Goal: Task Accomplishment & Management: Complete application form

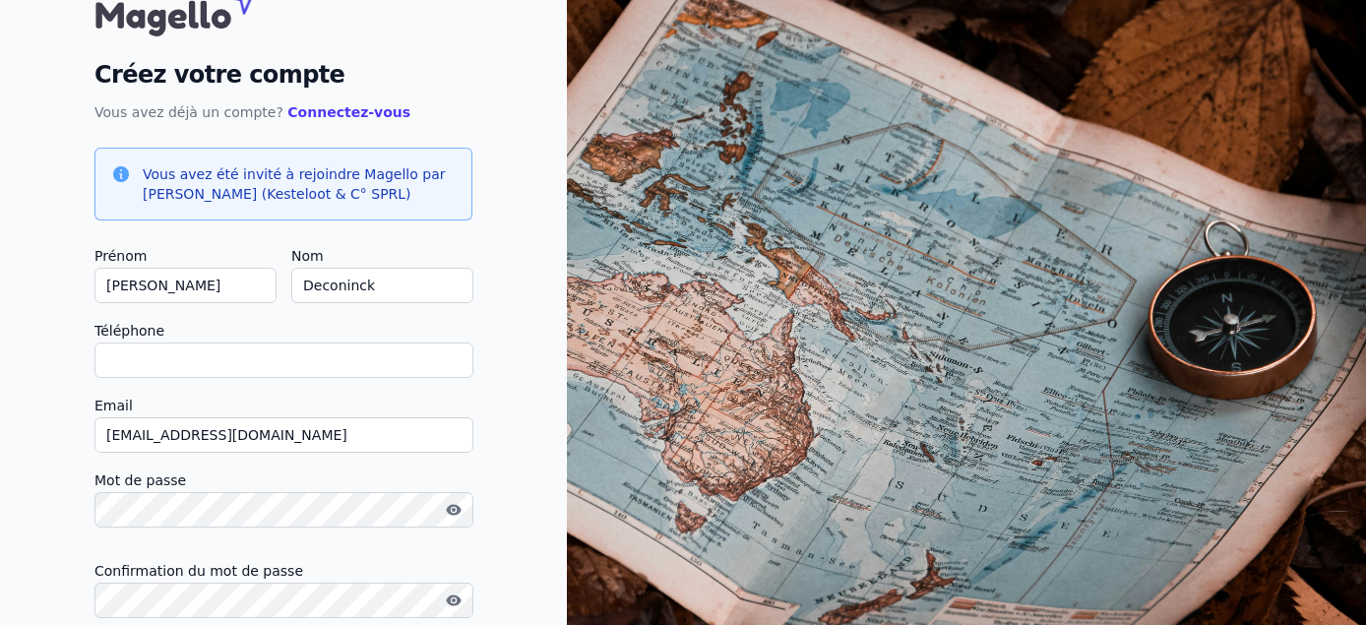
scroll to position [77, 0]
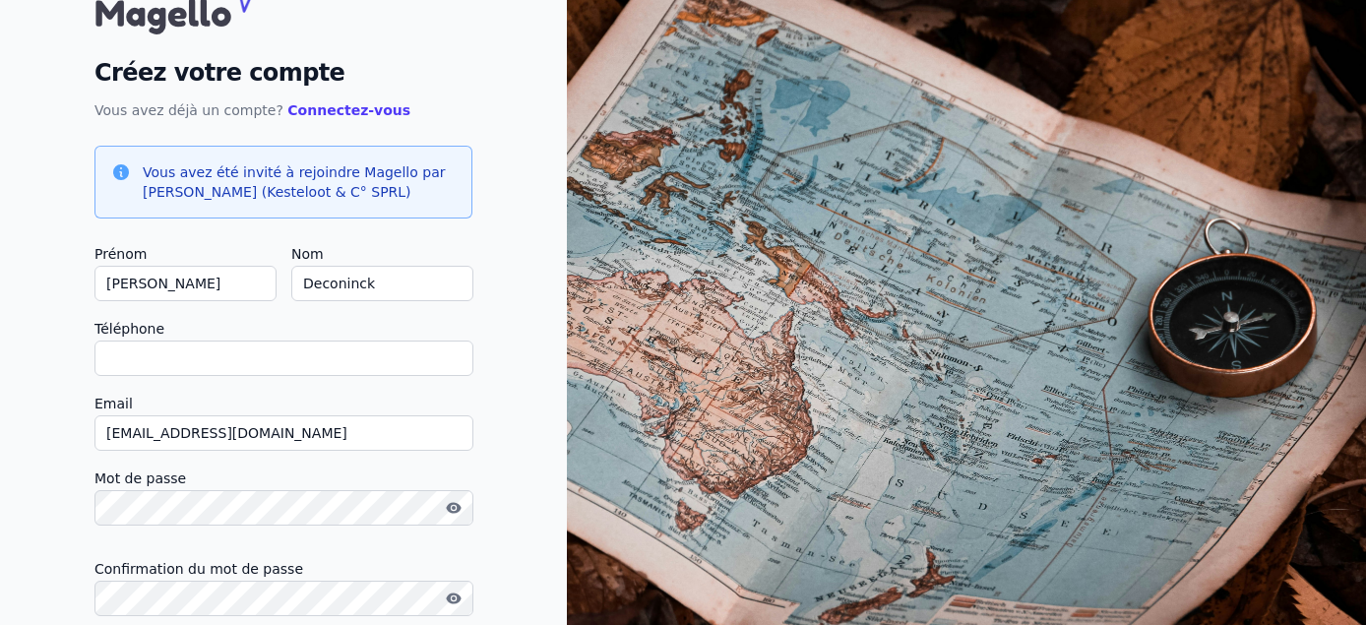
type input "0"
checkbox input "false"
type input "0488932456"
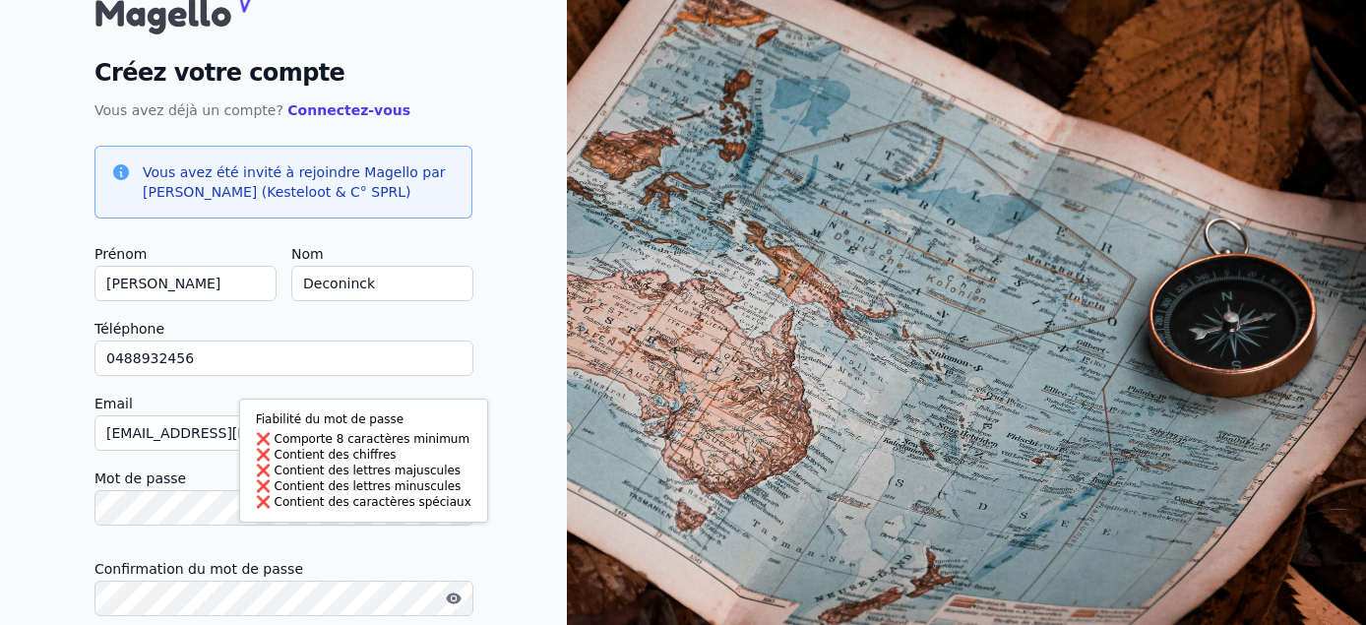
click at [294, 511] on body "Fiabilité du mot de passe Comporte 8 caractères minimum Contient des chiffres C…" at bounding box center [683, 344] width 1366 height 842
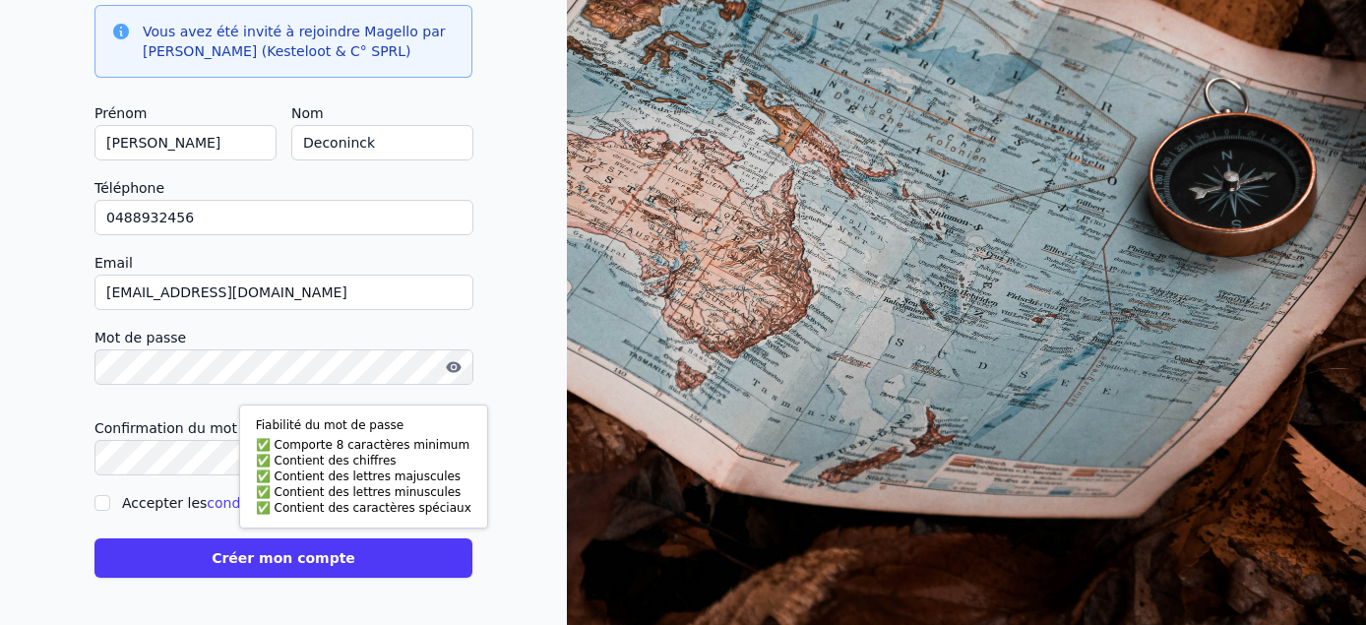
scroll to position [217, 0]
click at [372, 556] on button "Créer mon compte" at bounding box center [283, 557] width 378 height 39
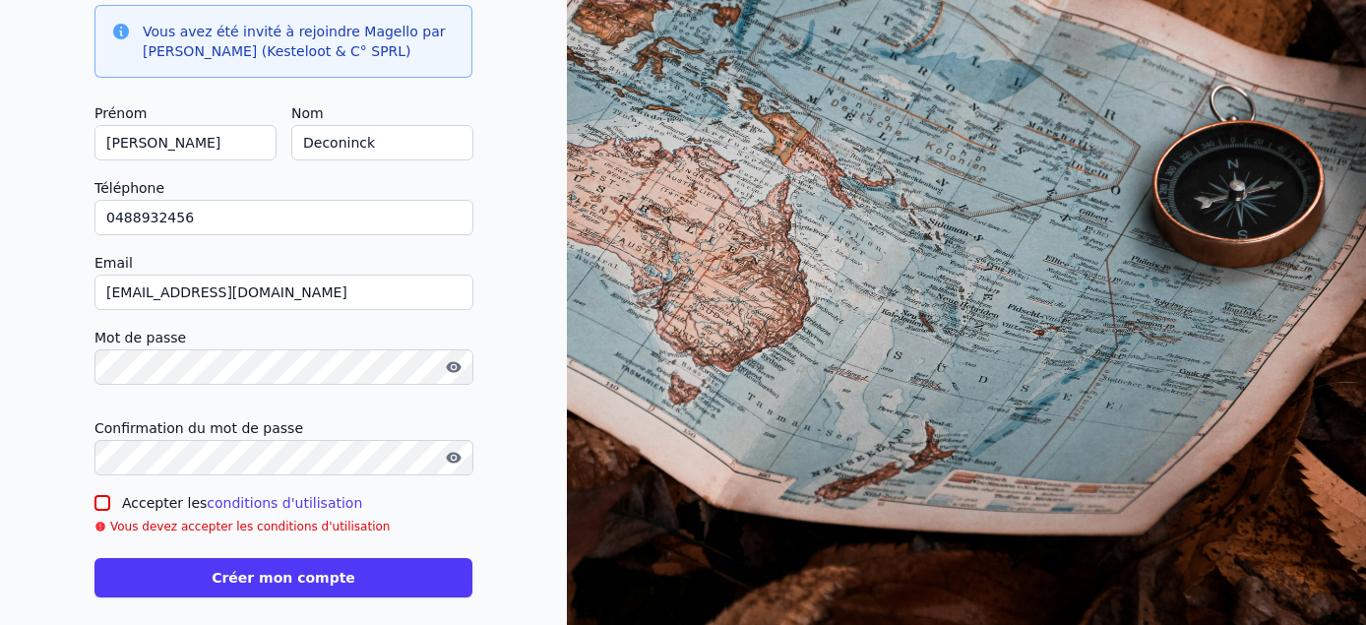
click at [236, 500] on link "conditions d'utilisation" at bounding box center [284, 503] width 155 height 16
click at [101, 497] on input "Accepter les conditions d'utilisation" at bounding box center [102, 503] width 16 height 16
checkbox input "true"
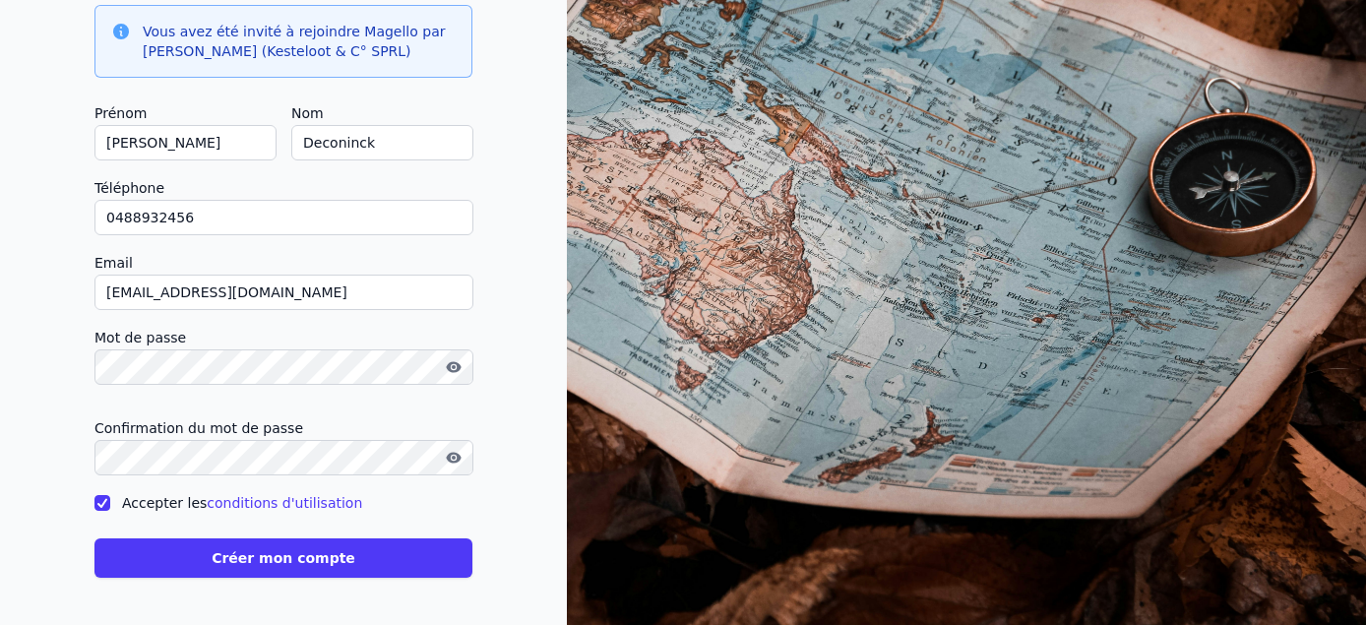
click at [192, 555] on button "Créer mon compte" at bounding box center [283, 557] width 378 height 39
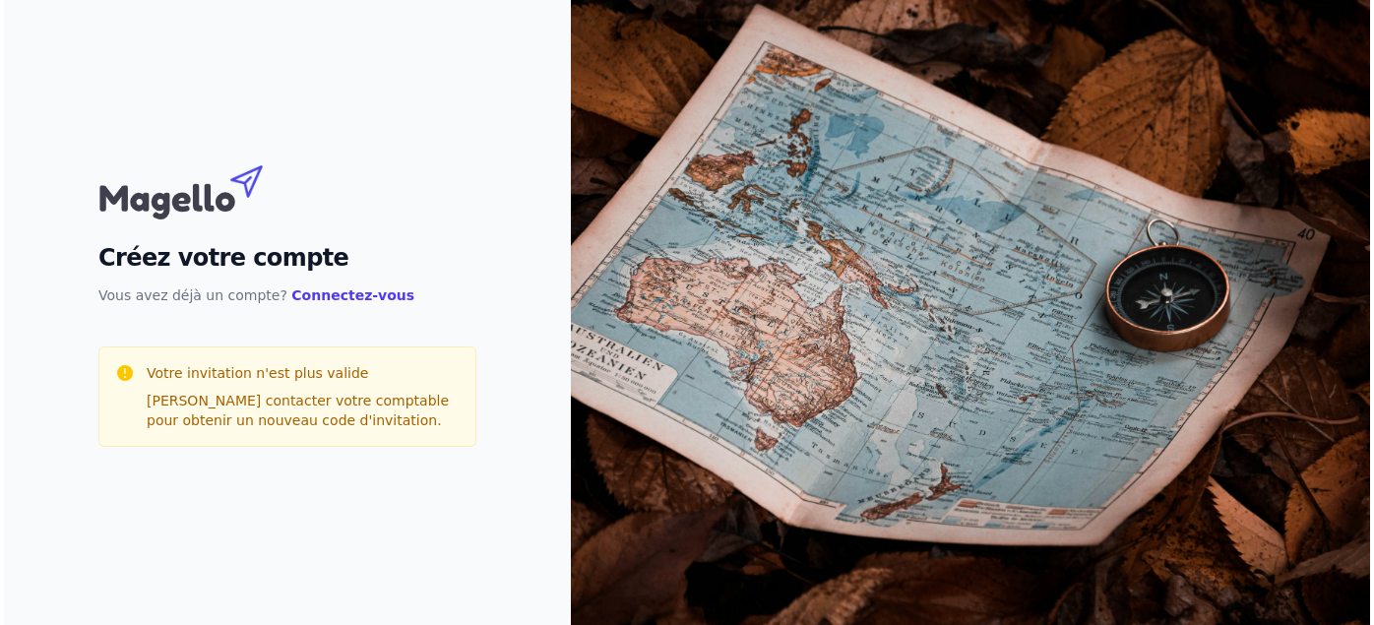
scroll to position [0, 0]
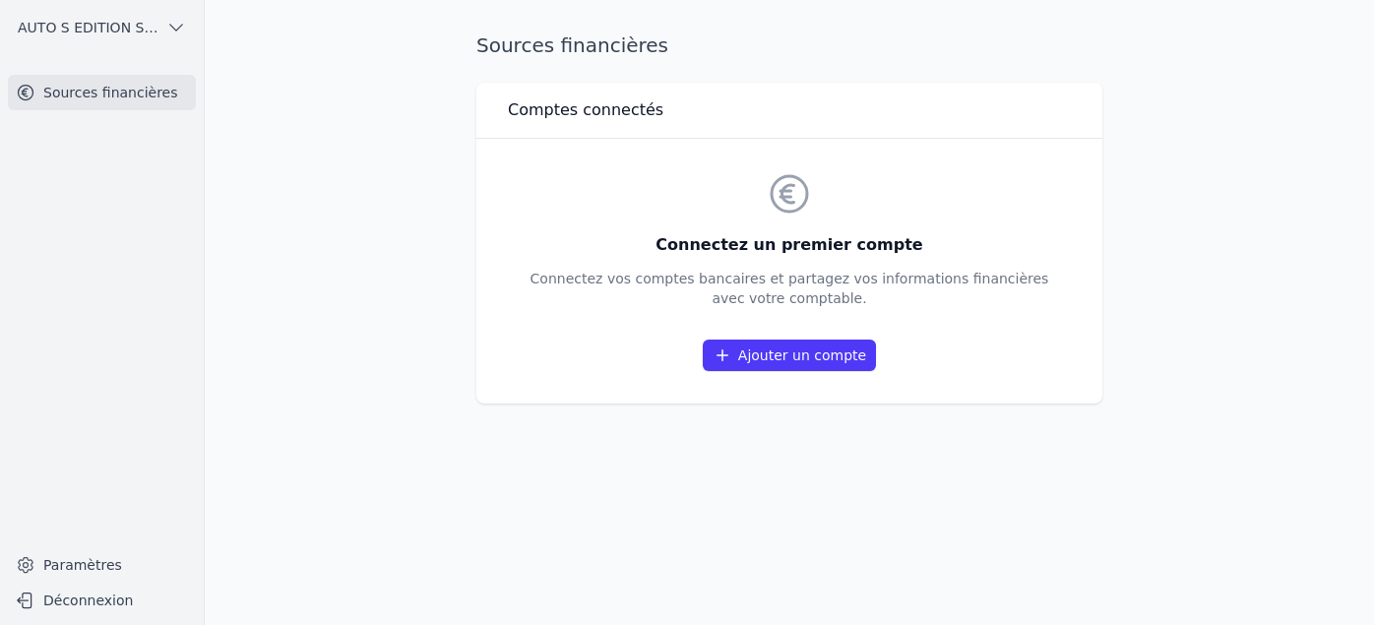
click at [823, 356] on link "Ajouter un compte" at bounding box center [789, 354] width 173 height 31
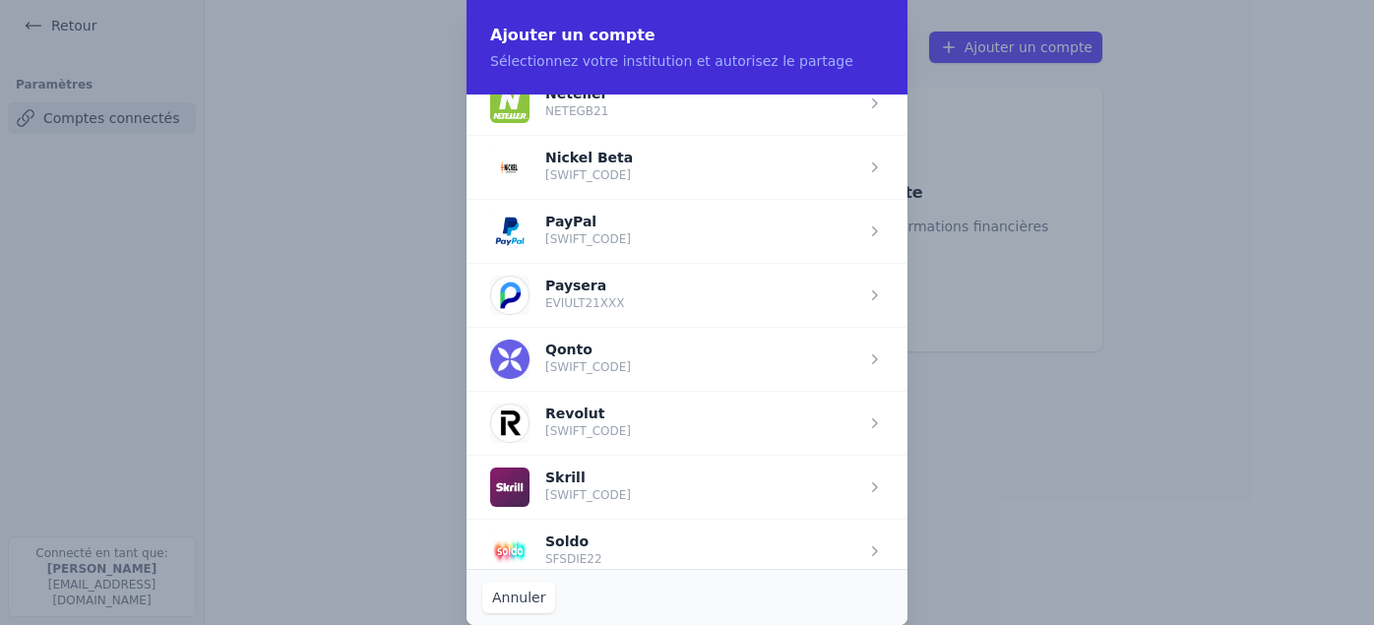
scroll to position [2211, 0]
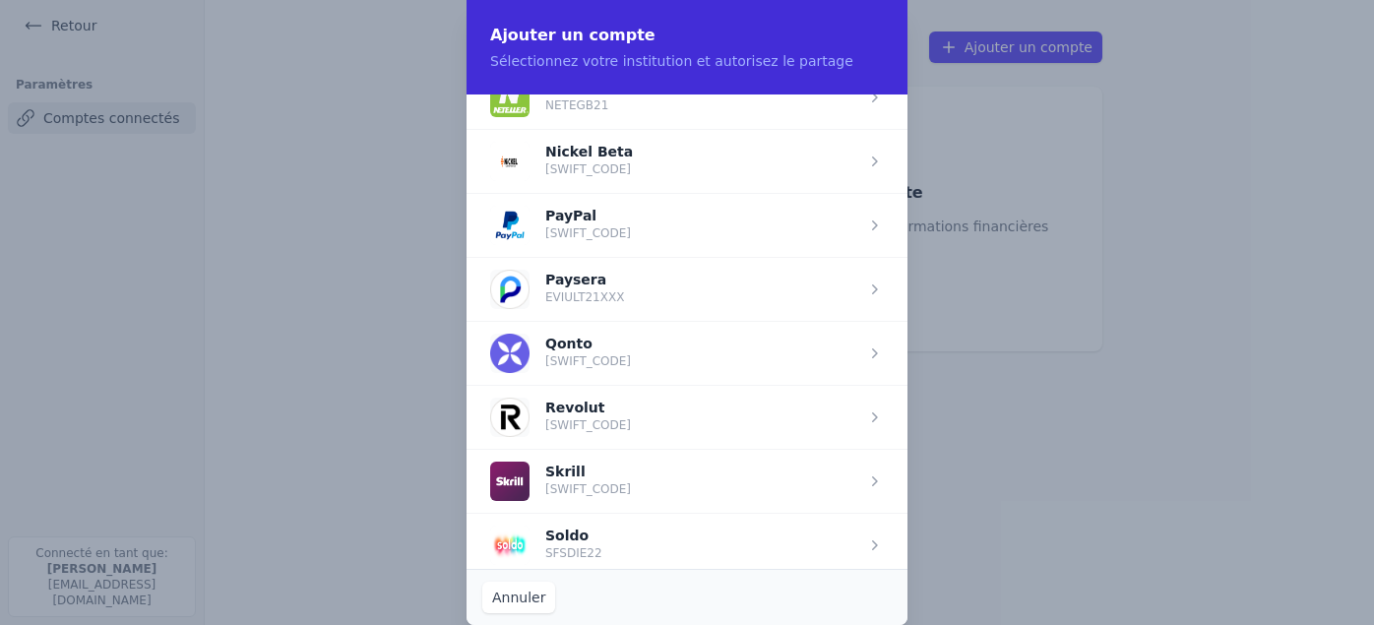
click at [713, 217] on span "button" at bounding box center [686, 225] width 441 height 64
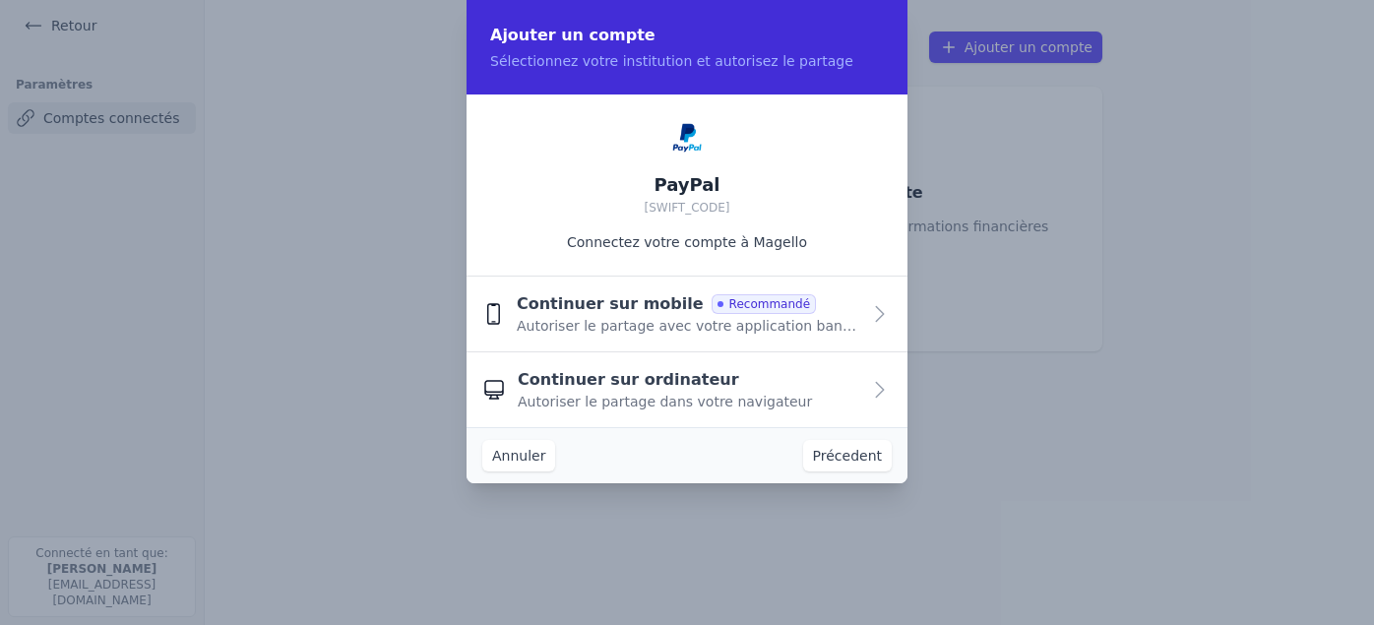
click at [839, 392] on div "Continuer sur ordinateur Autoriser le partage dans votre navigateur" at bounding box center [689, 389] width 342 height 43
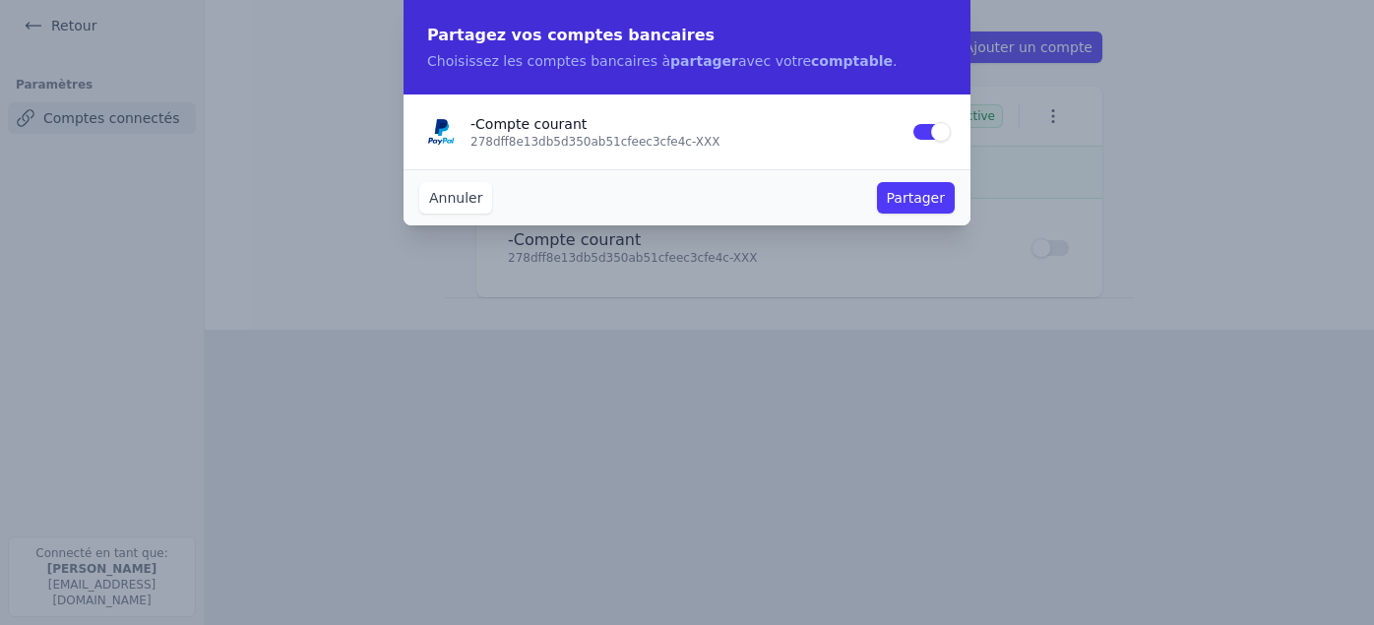
click at [940, 189] on button "Partager" at bounding box center [916, 197] width 78 height 31
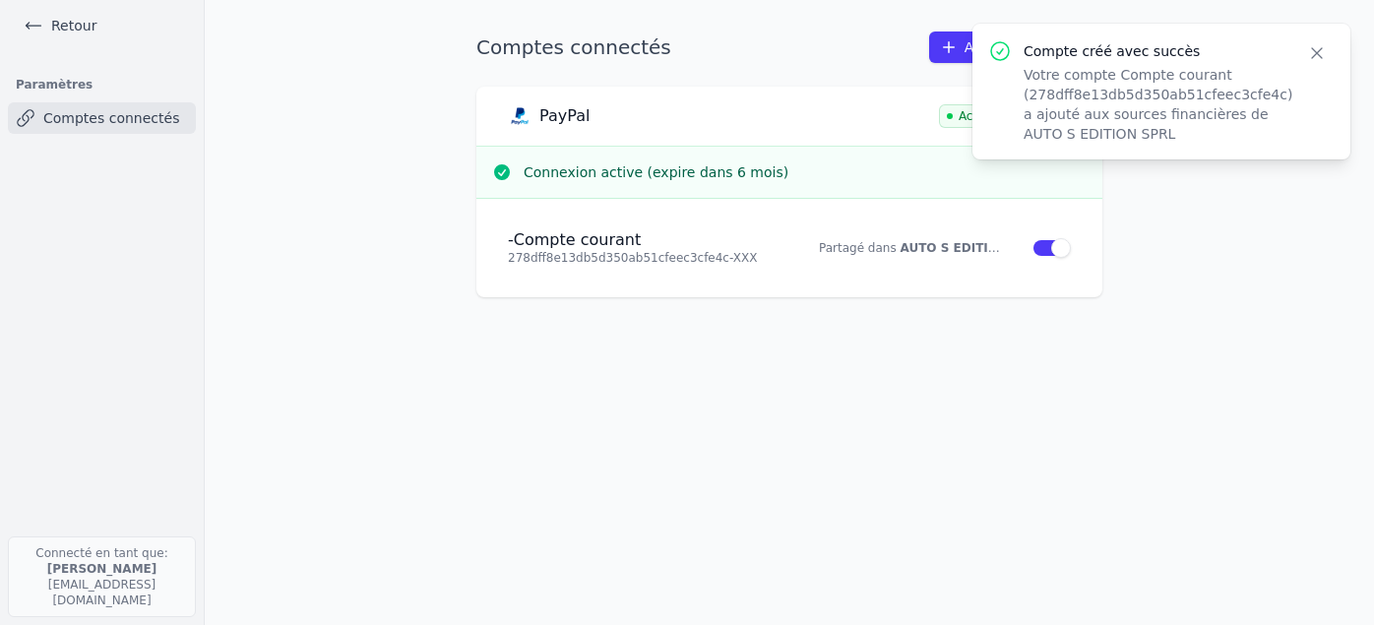
click at [1154, 306] on main "Comptes connectés Ajouter un compte PayPal Active Connexion active (expire dans…" at bounding box center [687, 312] width 1374 height 625
click at [1321, 54] on icon "button" at bounding box center [1317, 53] width 20 height 20
